Goal: Obtain resource: Download file/media

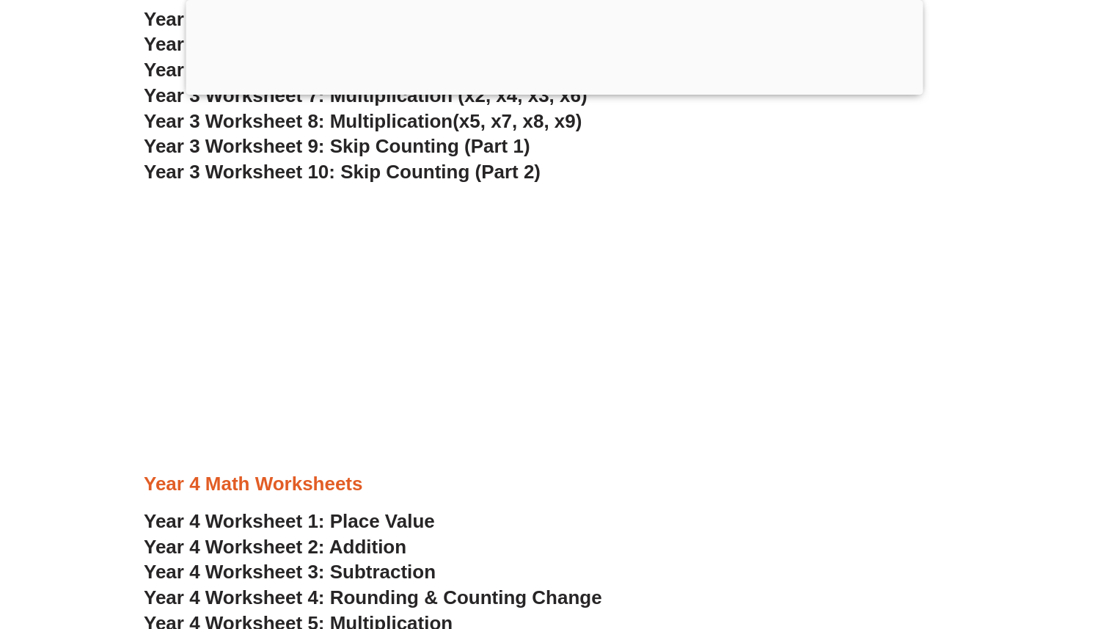
scroll to position [2016, 0]
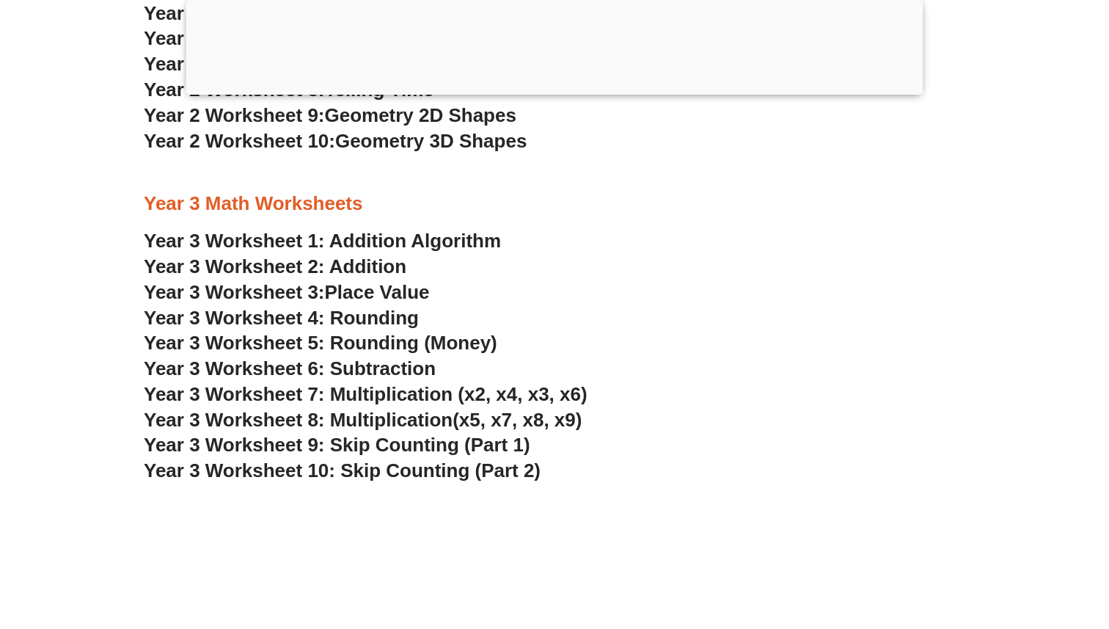
click at [280, 365] on span "Year 3 Worksheet 6: Subtraction" at bounding box center [290, 368] width 292 height 22
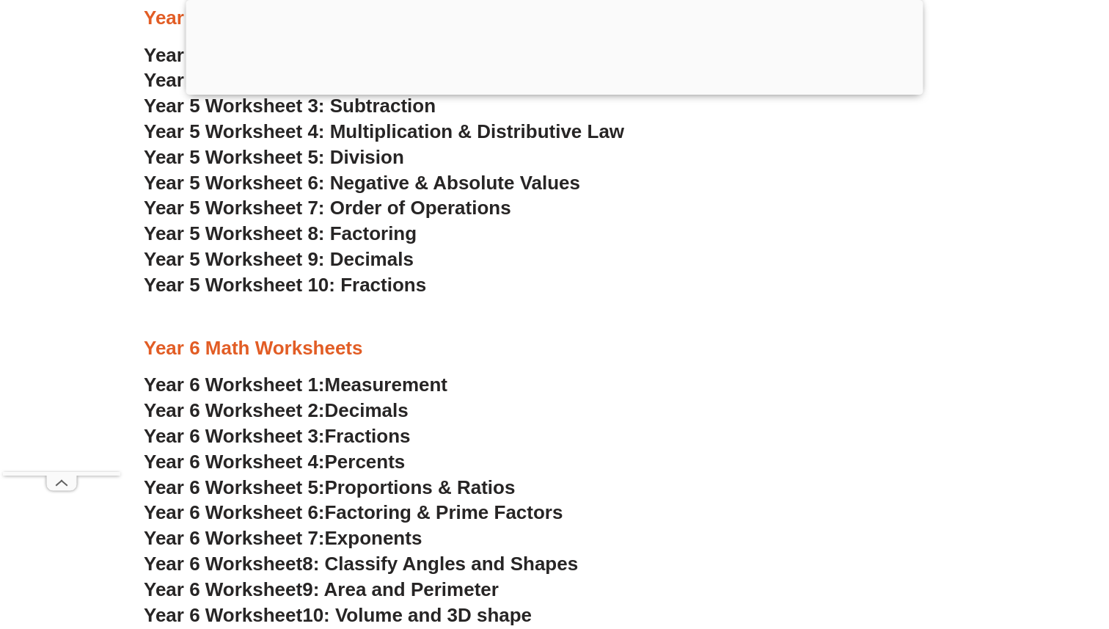
scroll to position [3224, 0]
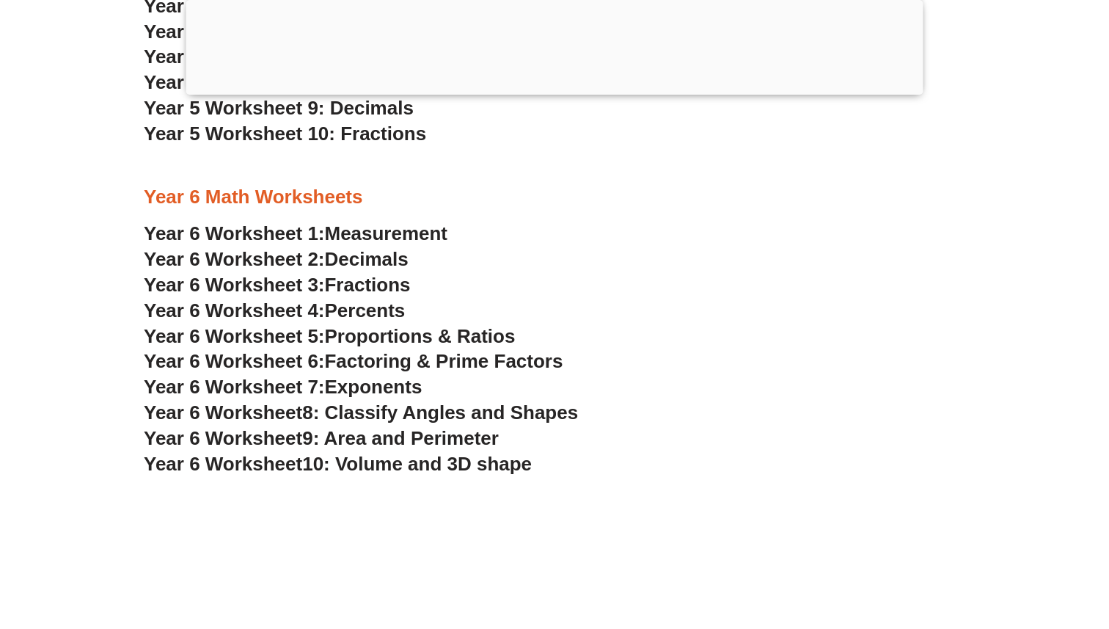
click at [378, 255] on span "Decimals" at bounding box center [367, 259] width 84 height 22
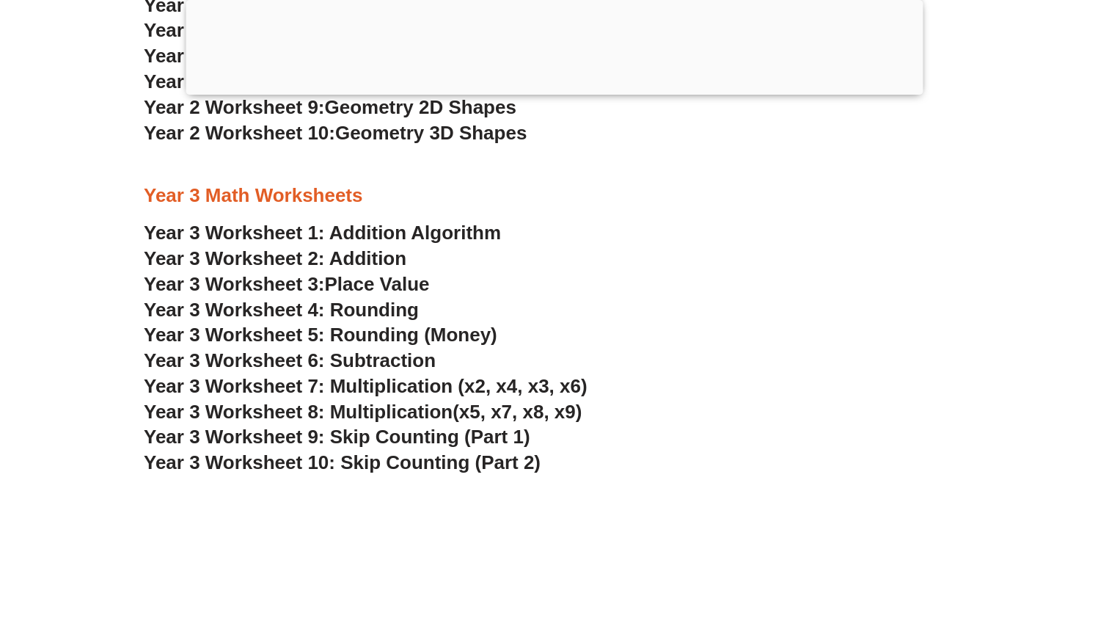
scroll to position [2016, 0]
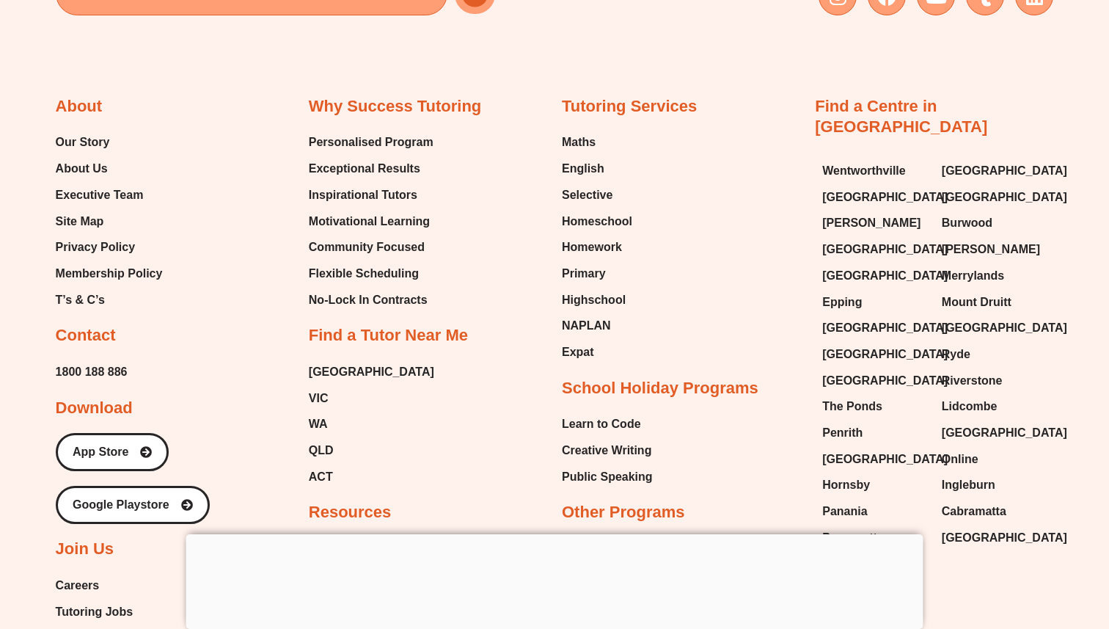
scroll to position [10313, 0]
click at [85, 290] on span "T’s & C’s" at bounding box center [80, 301] width 49 height 22
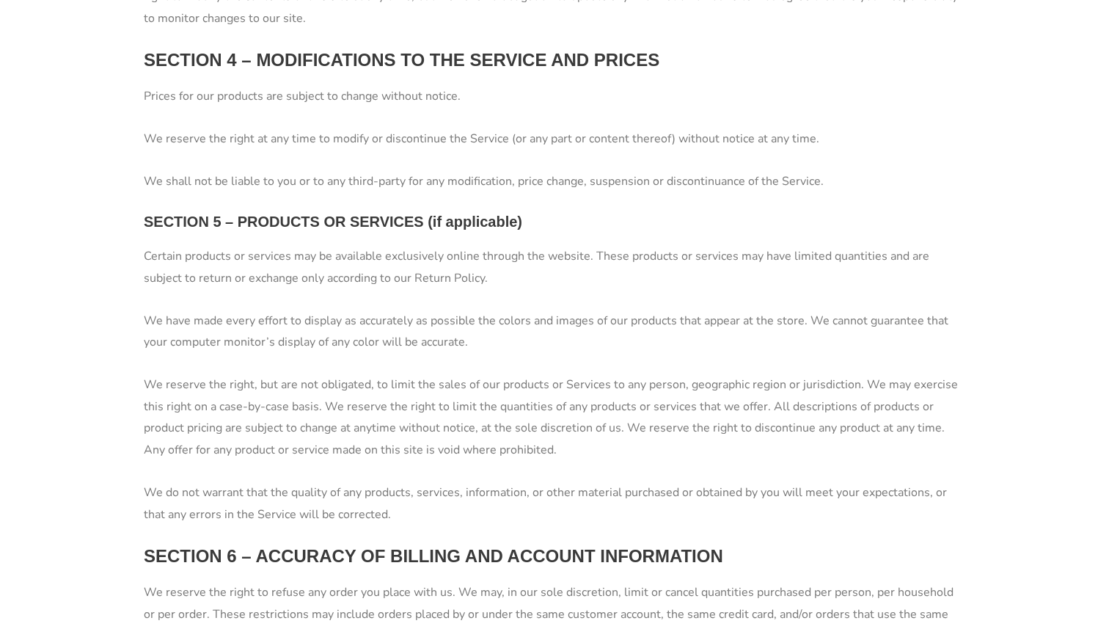
scroll to position [1723, 0]
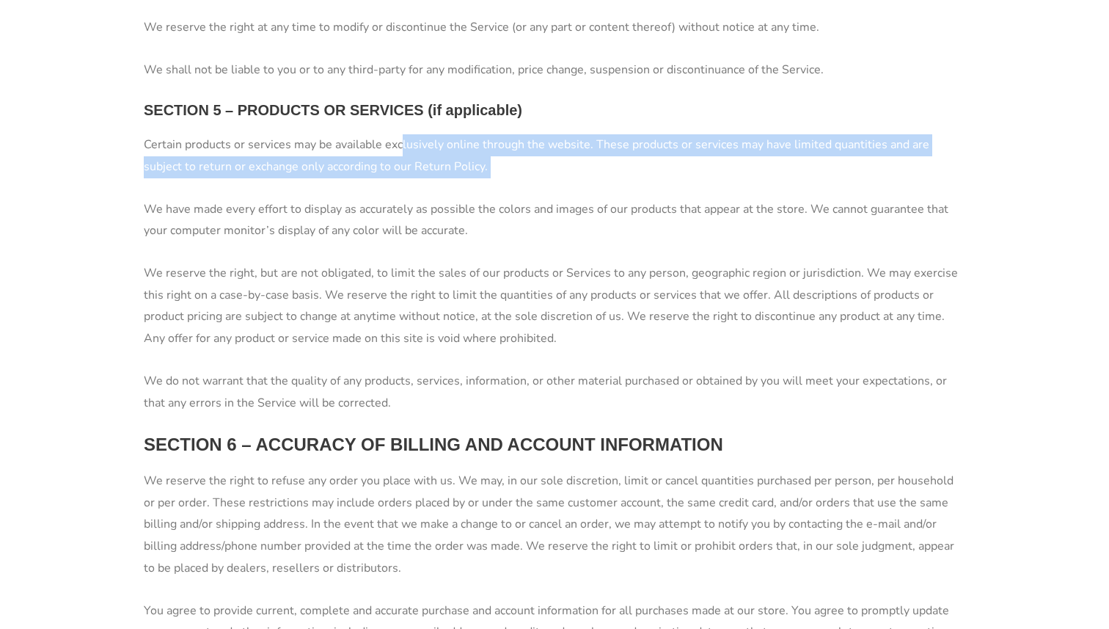
drag, startPoint x: 402, startPoint y: 150, endPoint x: 402, endPoint y: 211, distance: 61.6
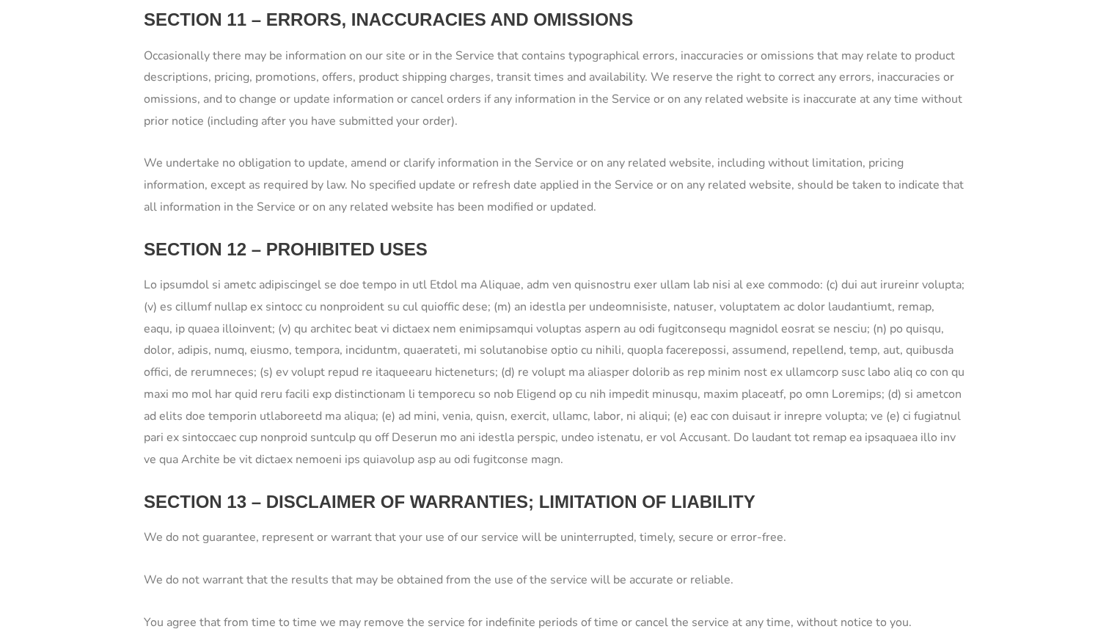
scroll to position [3384, 0]
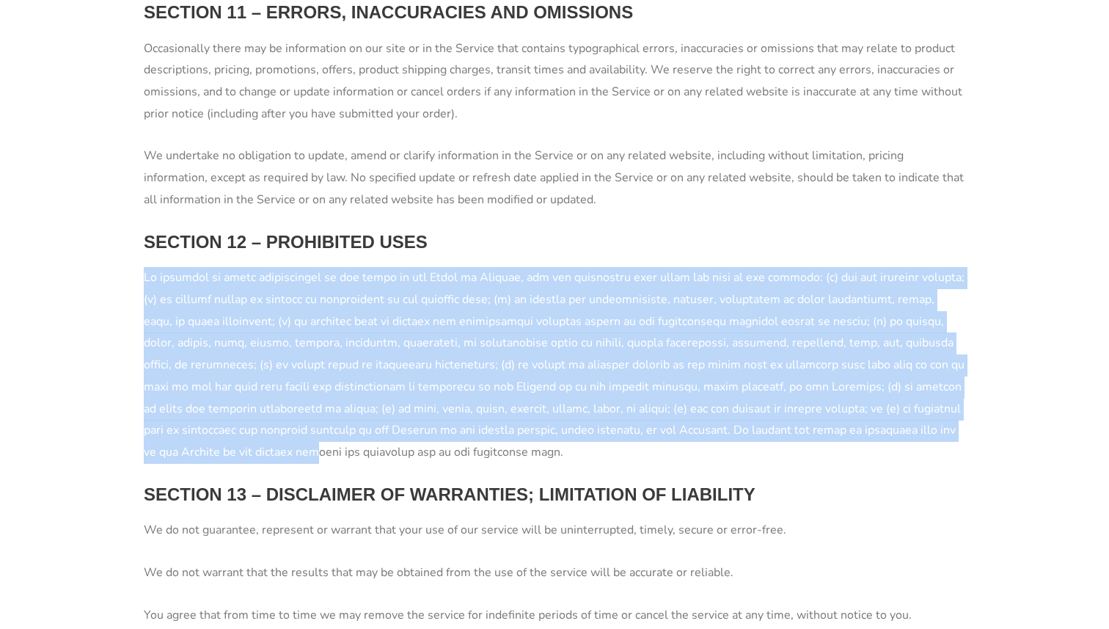
drag, startPoint x: 140, startPoint y: 281, endPoint x: 167, endPoint y: 465, distance: 186.1
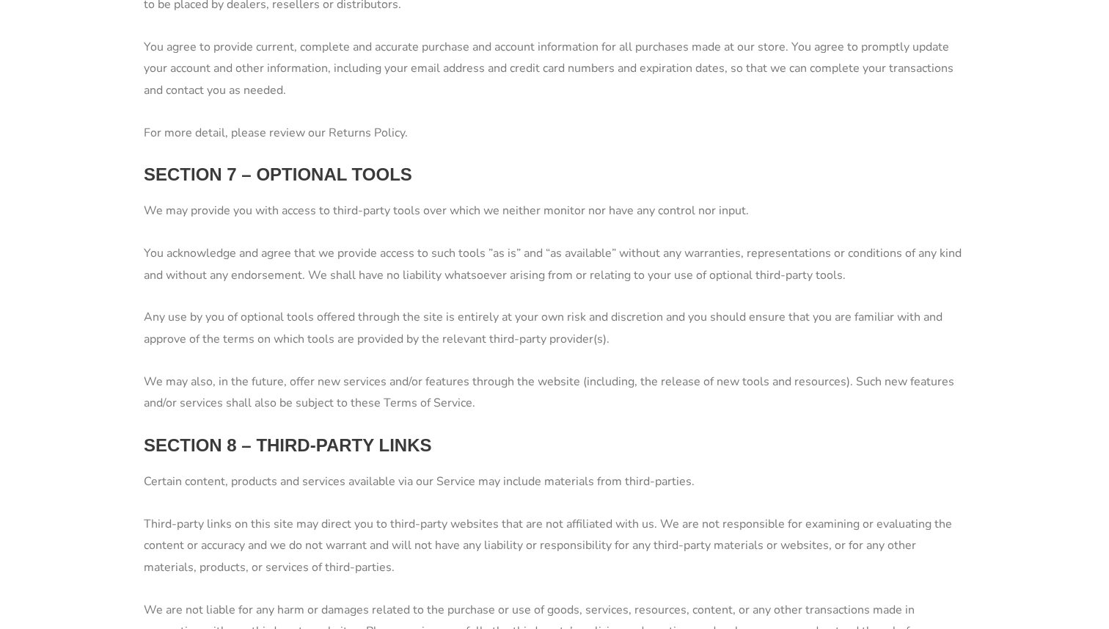
scroll to position [2115, 0]
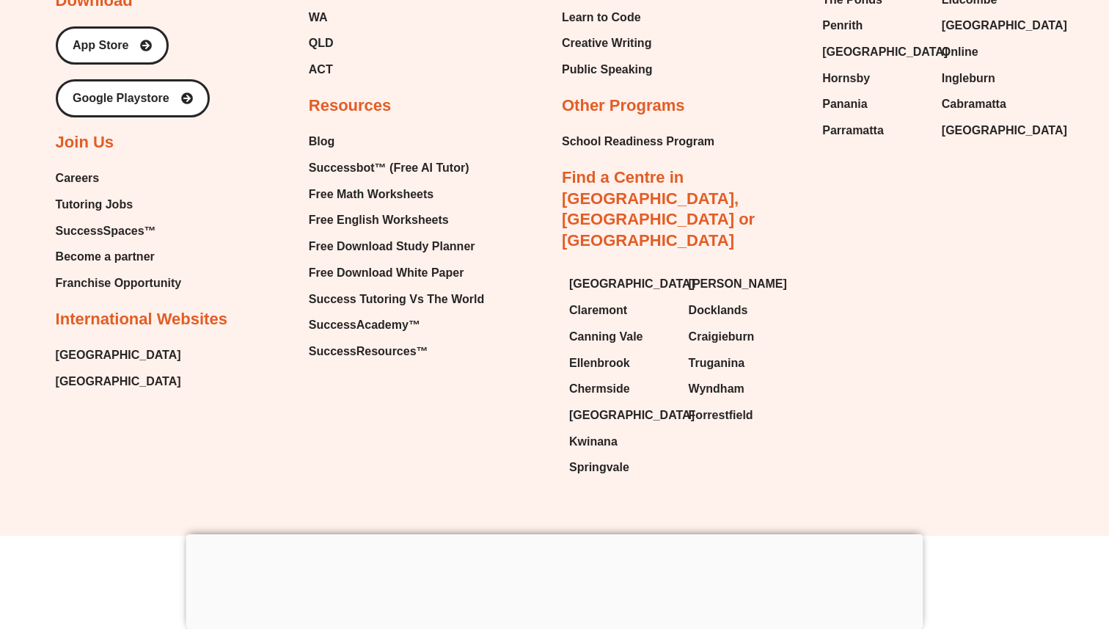
scroll to position [10913, 0]
